Goal: Submit feedback/report problem

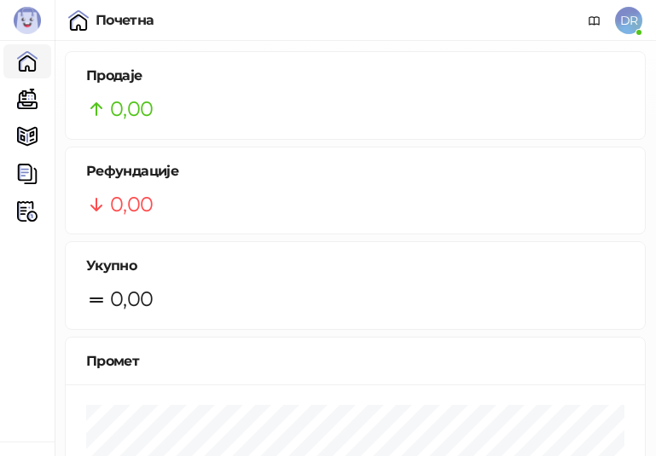
click at [114, 20] on div "Почетна" at bounding box center [125, 21] width 59 height 14
click at [74, 21] on img at bounding box center [78, 20] width 20 height 20
click at [15, 19] on img at bounding box center [27, 20] width 27 height 27
click at [24, 19] on img at bounding box center [27, 20] width 27 height 27
click at [25, 18] on img at bounding box center [27, 20] width 27 height 27
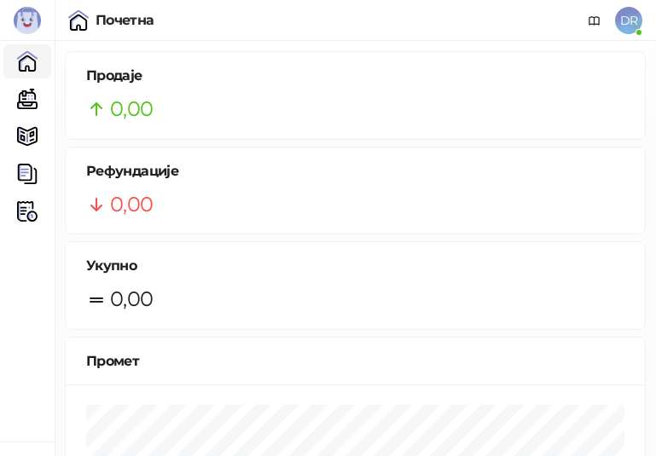
click at [25, 18] on img at bounding box center [27, 20] width 27 height 27
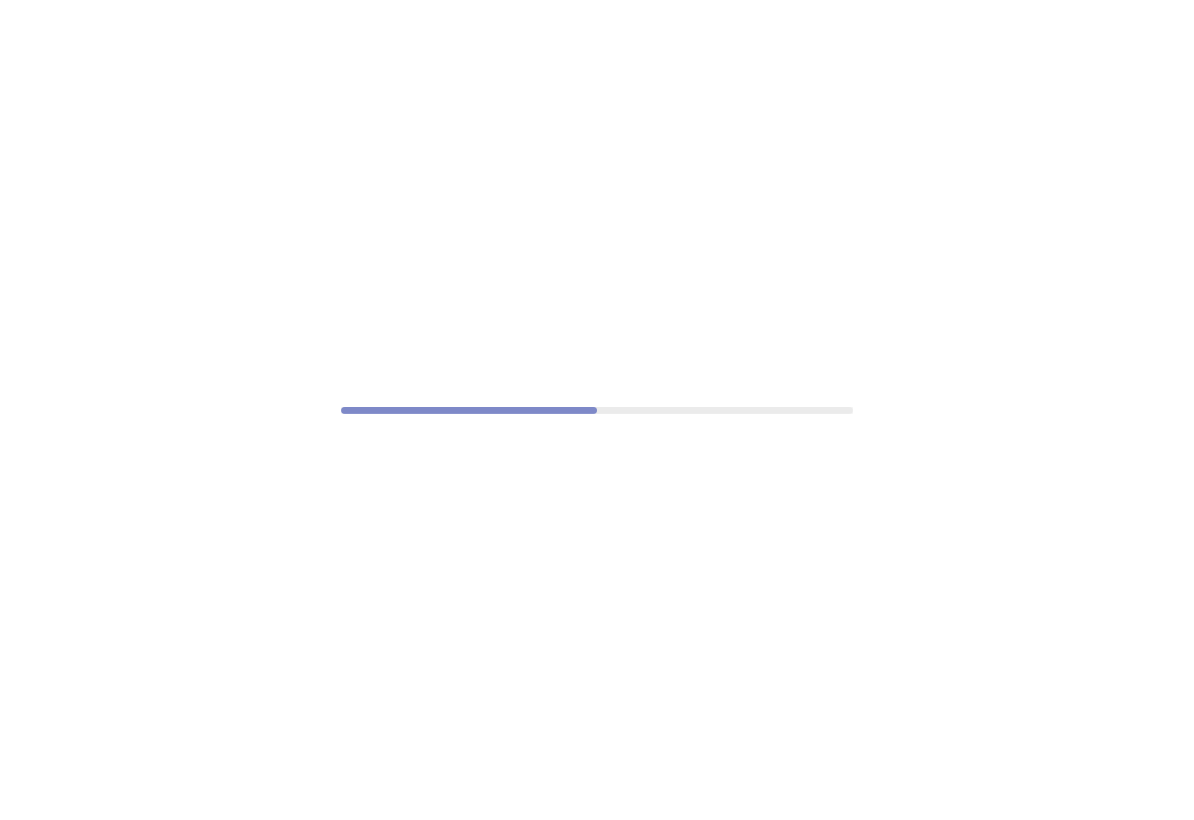
click at [545, 522] on div at bounding box center [597, 410] width 1194 height 820
click at [584, 430] on div at bounding box center [597, 410] width 1194 height 820
click at [588, 477] on div at bounding box center [597, 410] width 1194 height 820
click at [588, 478] on div at bounding box center [597, 410] width 1194 height 820
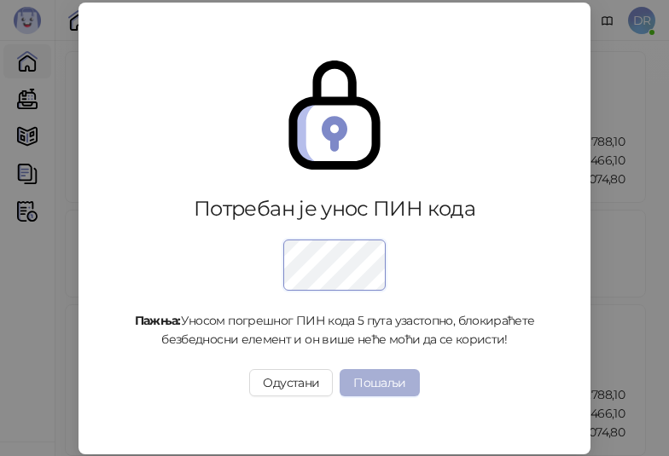
click at [376, 384] on button "Пошаљи" at bounding box center [378, 382] width 79 height 27
